Goal: Task Accomplishment & Management: Manage account settings

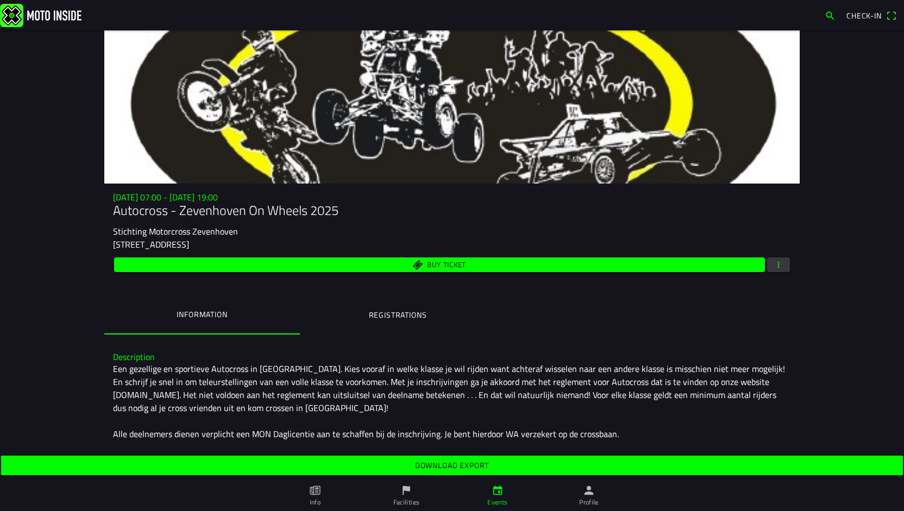
click at [781, 266] on button "button" at bounding box center [778, 265] width 23 height 15
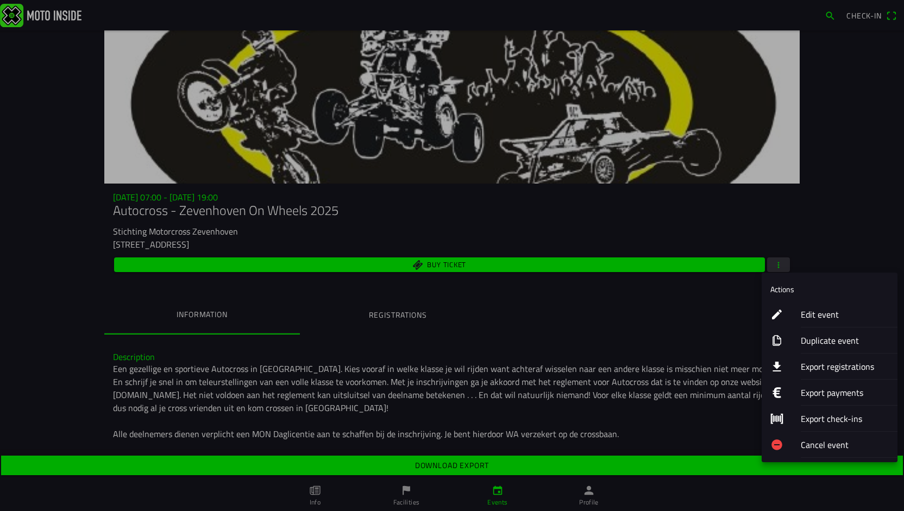
click at [820, 305] on div "Edit event" at bounding box center [845, 315] width 88 height 26
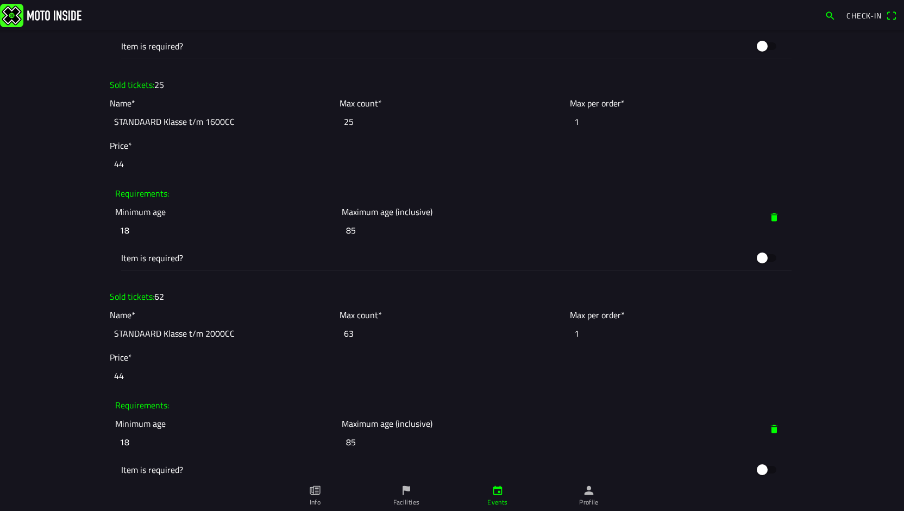
scroll to position [1250, 0]
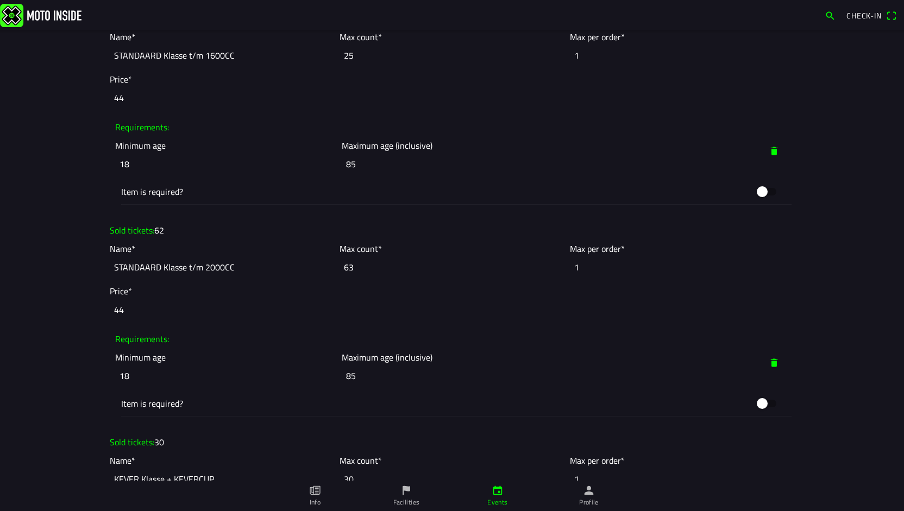
click at [387, 268] on input "63" at bounding box center [452, 267] width 224 height 24
type input "62"
click at [476, 324] on ion-col "Requirements: Minimum age [DEMOGRAPHIC_DATA] Maximum age (inclusive) 85 Item is…" at bounding box center [452, 373] width 690 height 98
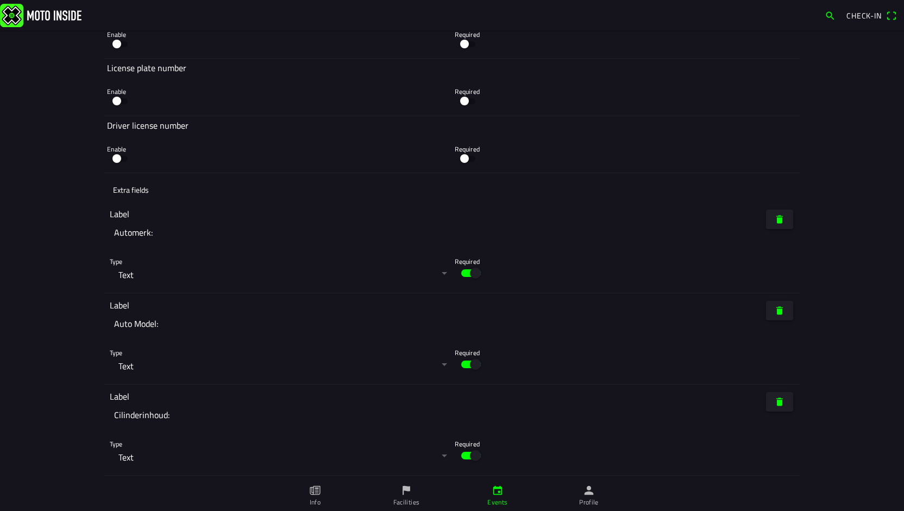
scroll to position [4945, 0]
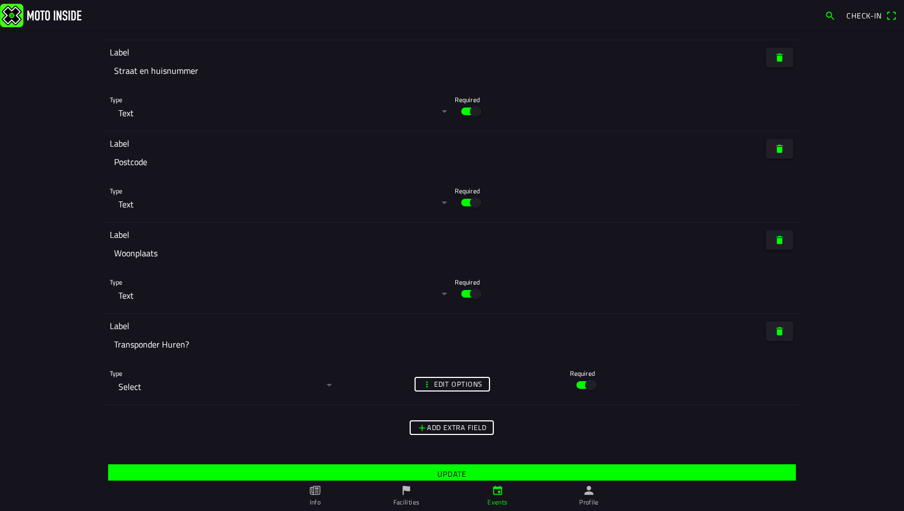
click at [429, 464] on span "Update" at bounding box center [451, 474] width 671 height 20
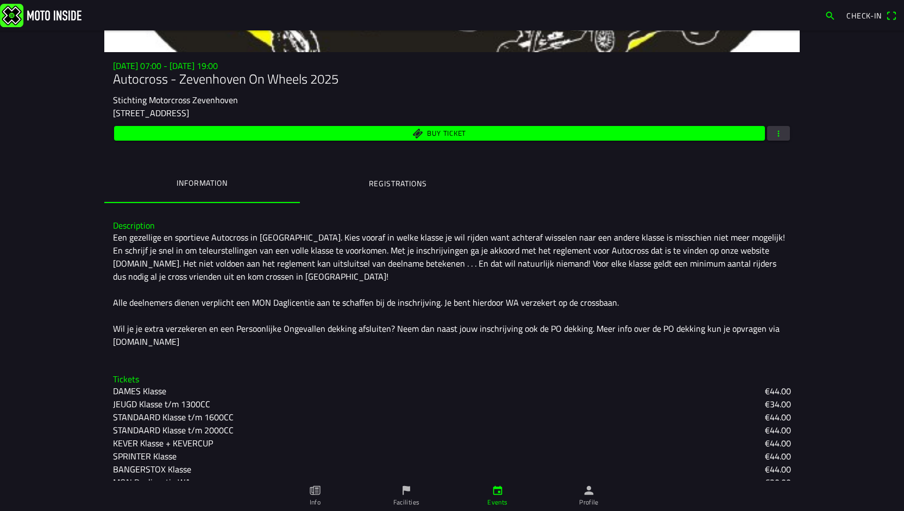
scroll to position [187, 0]
